Goal: Transaction & Acquisition: Subscribe to service/newsletter

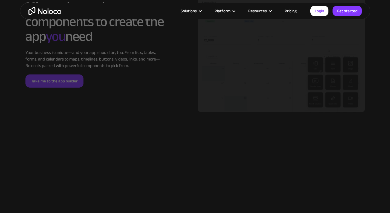
scroll to position [1201, 0]
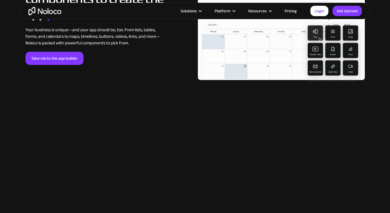
click at [292, 13] on link "Pricing" at bounding box center [291, 10] width 26 height 7
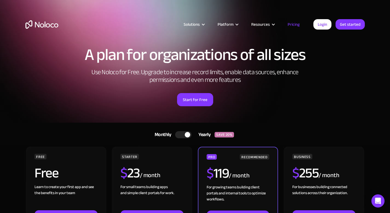
drag, startPoint x: 189, startPoint y: 165, endPoint x: 195, endPoint y: 119, distance: 45.8
click at [184, 133] on div at bounding box center [183, 134] width 16 height 7
